Goal: Navigation & Orientation: Find specific page/section

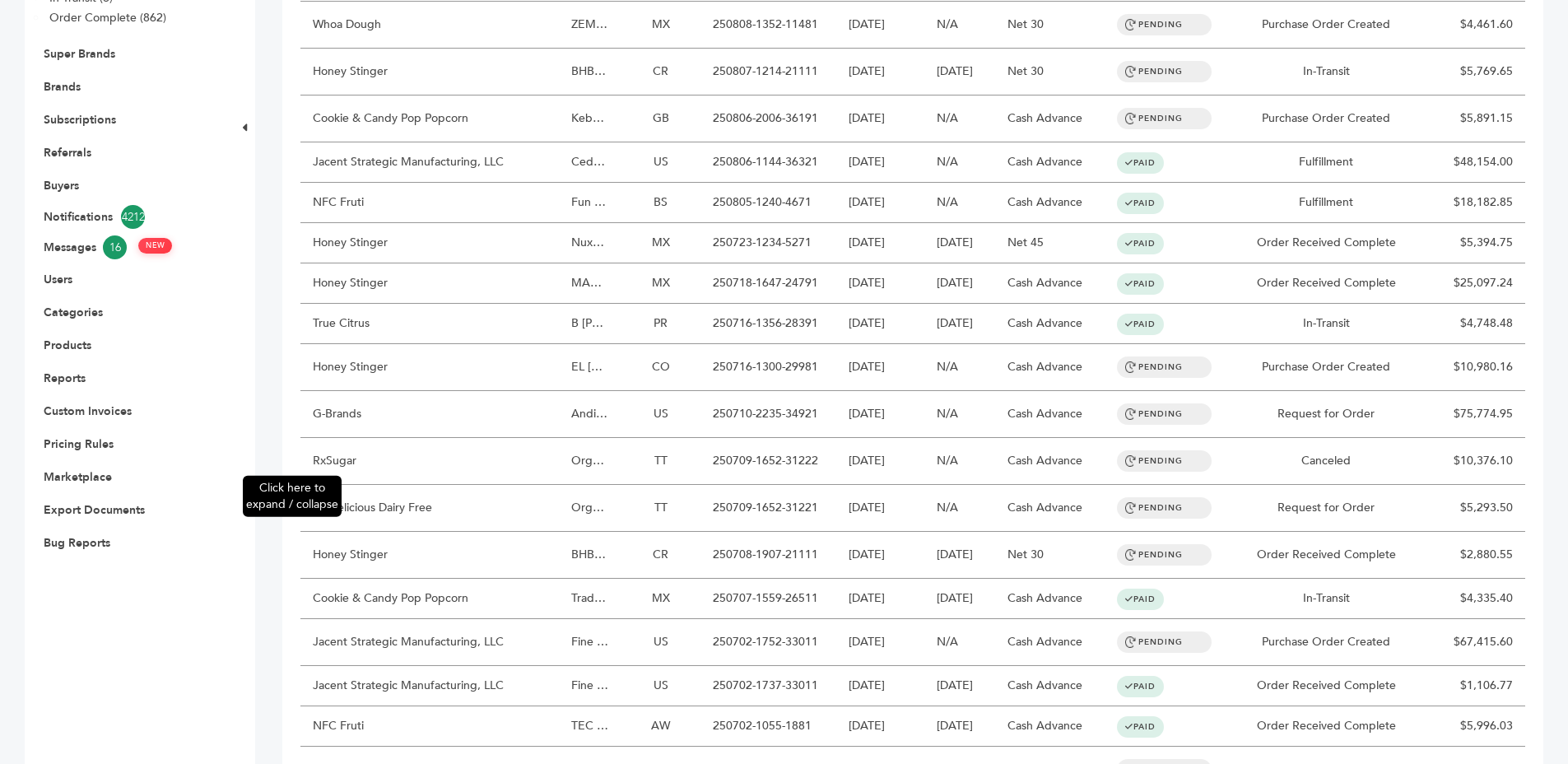
scroll to position [131, 0]
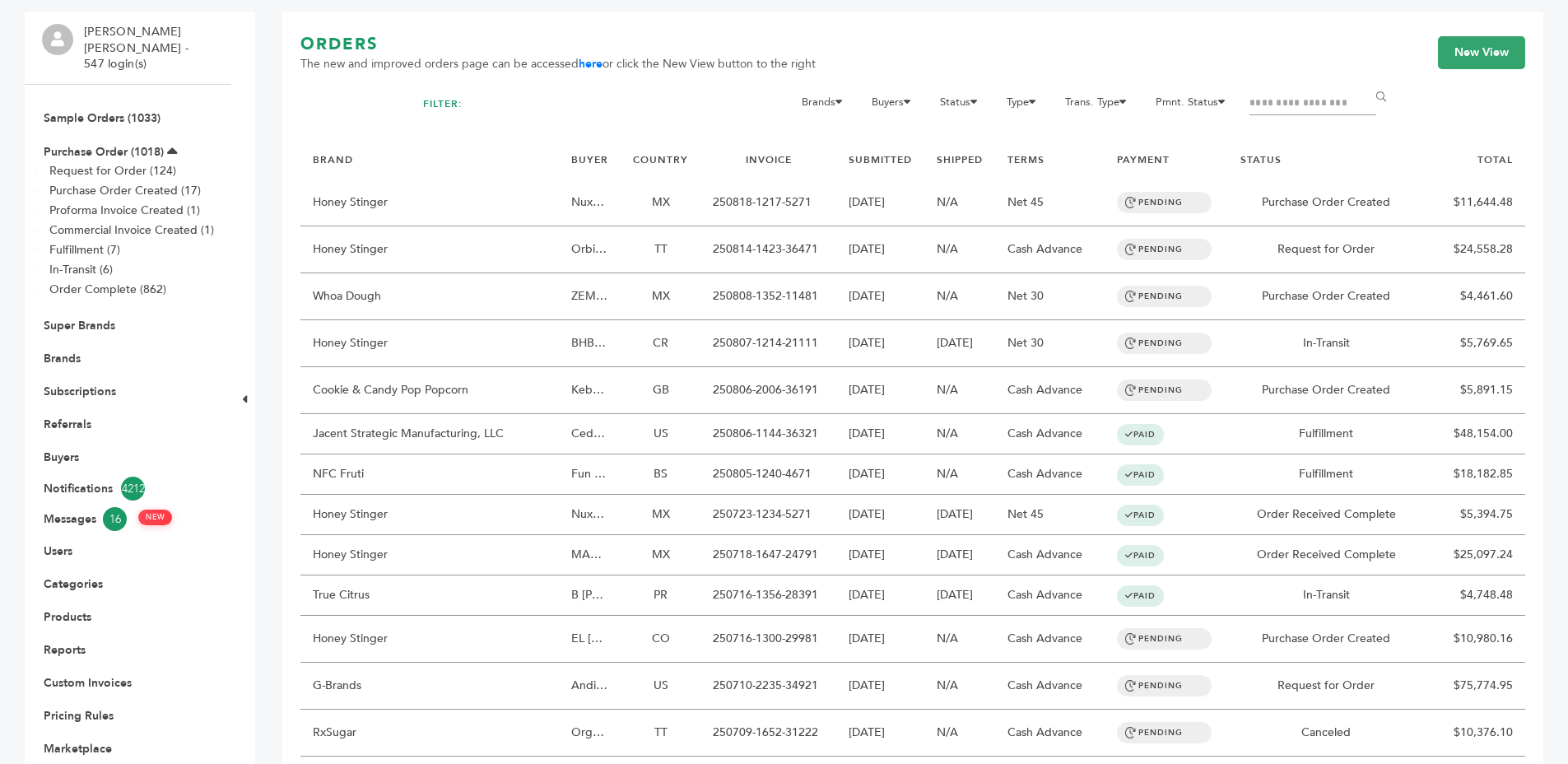
click at [81, 341] on li "Brands" at bounding box center [127, 357] width 171 height 33
click at [73, 350] on link "Brands" at bounding box center [62, 357] width 37 height 15
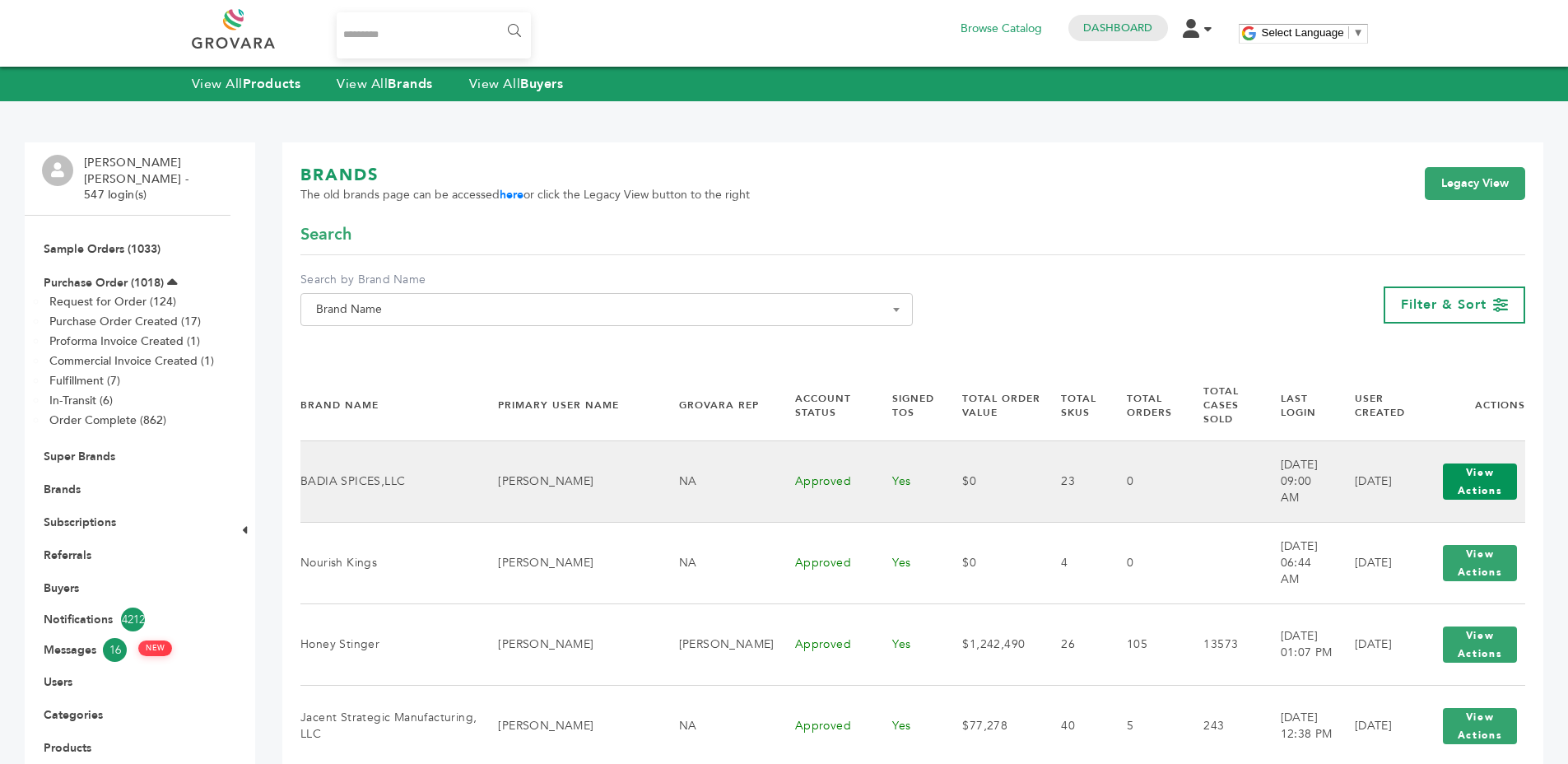
click at [1453, 478] on button "View Actions" at bounding box center [1480, 481] width 74 height 36
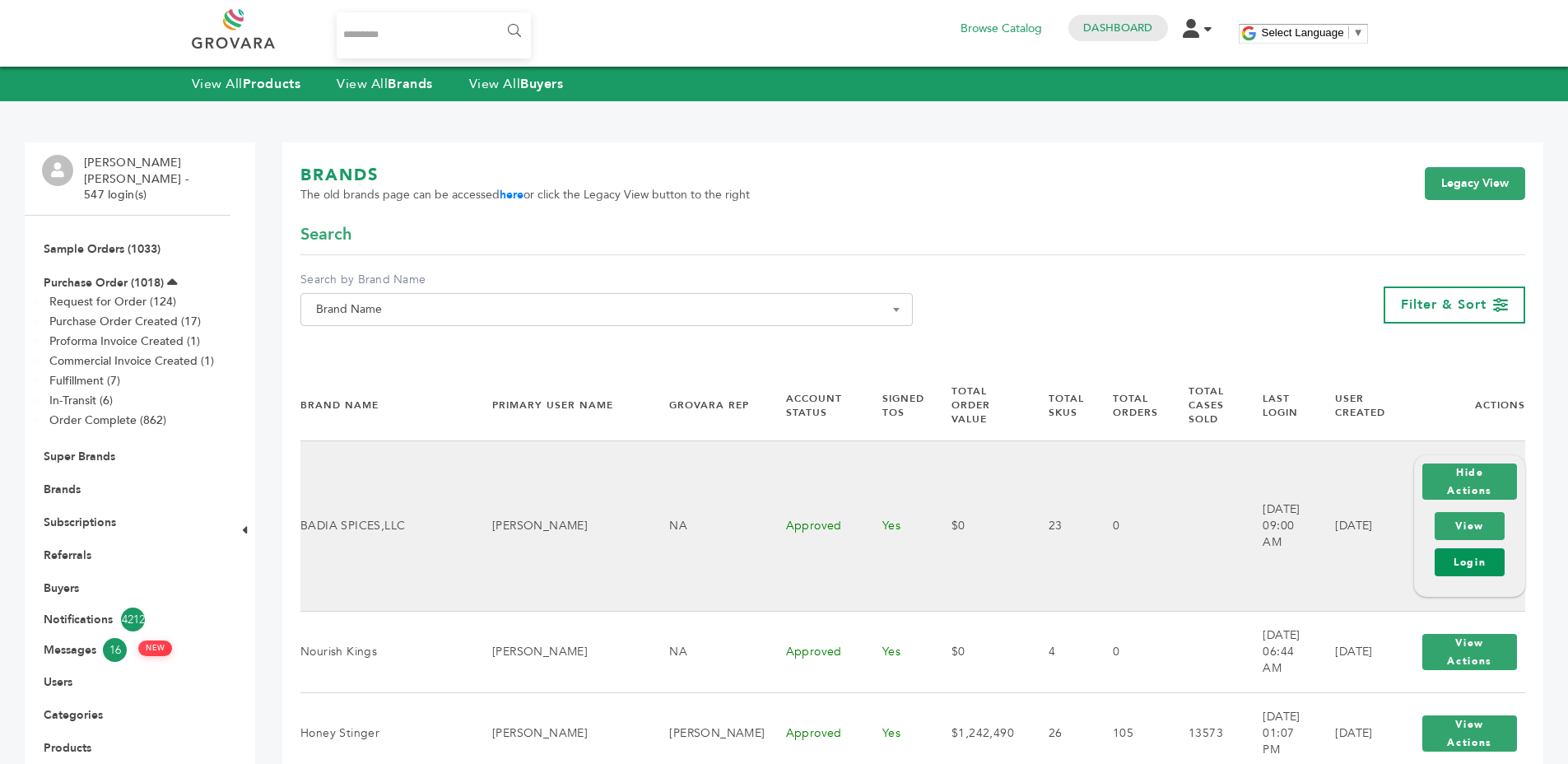
click at [1459, 548] on link "Login" at bounding box center [1469, 562] width 70 height 28
